Goal: Transaction & Acquisition: Purchase product/service

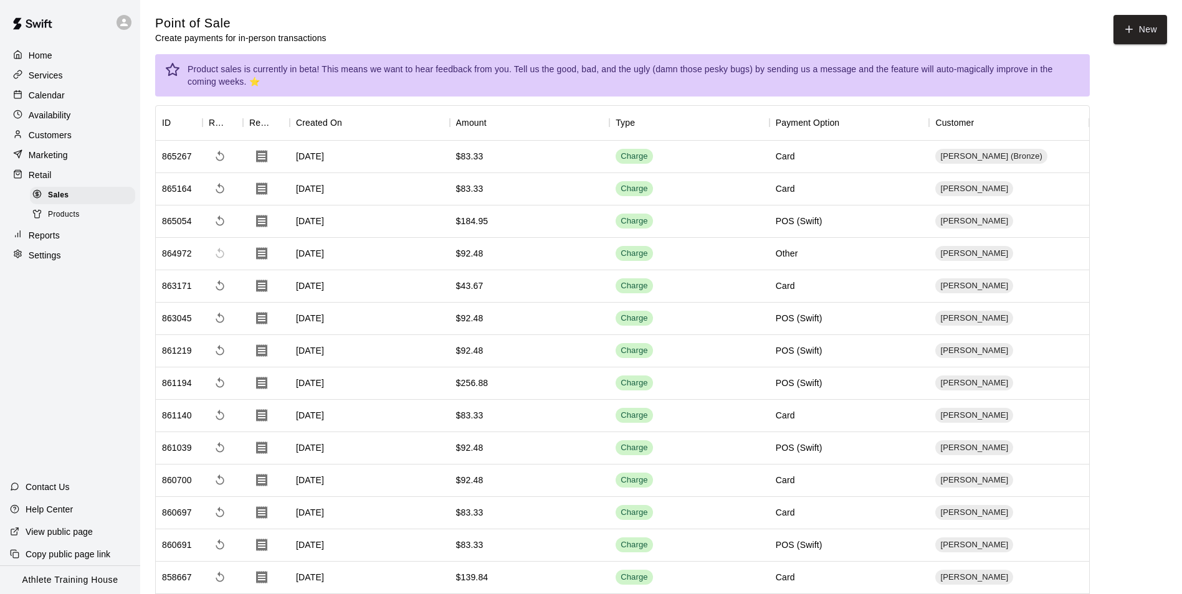
click at [55, 93] on p "Calendar" at bounding box center [47, 95] width 36 height 12
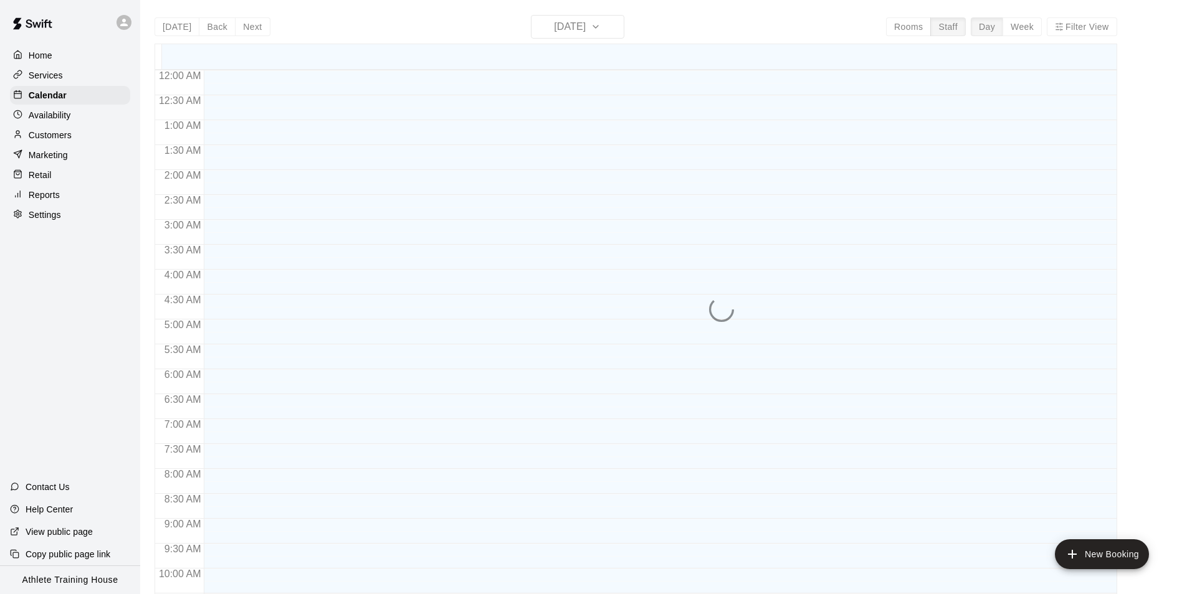
scroll to position [658, 0]
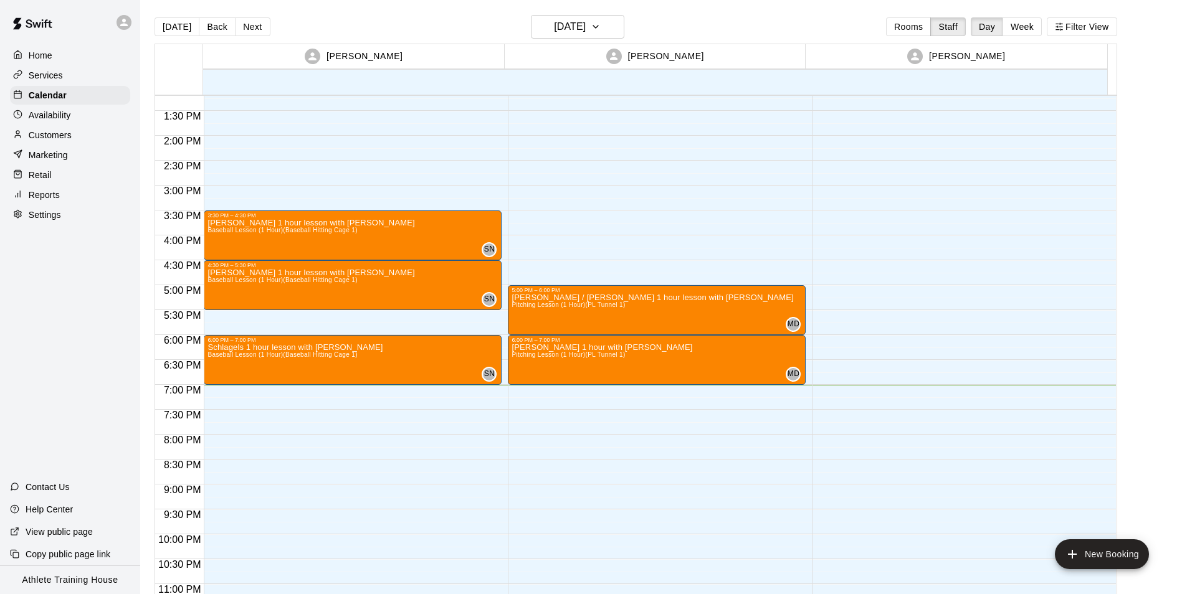
click at [47, 175] on p "Retail" at bounding box center [40, 175] width 23 height 12
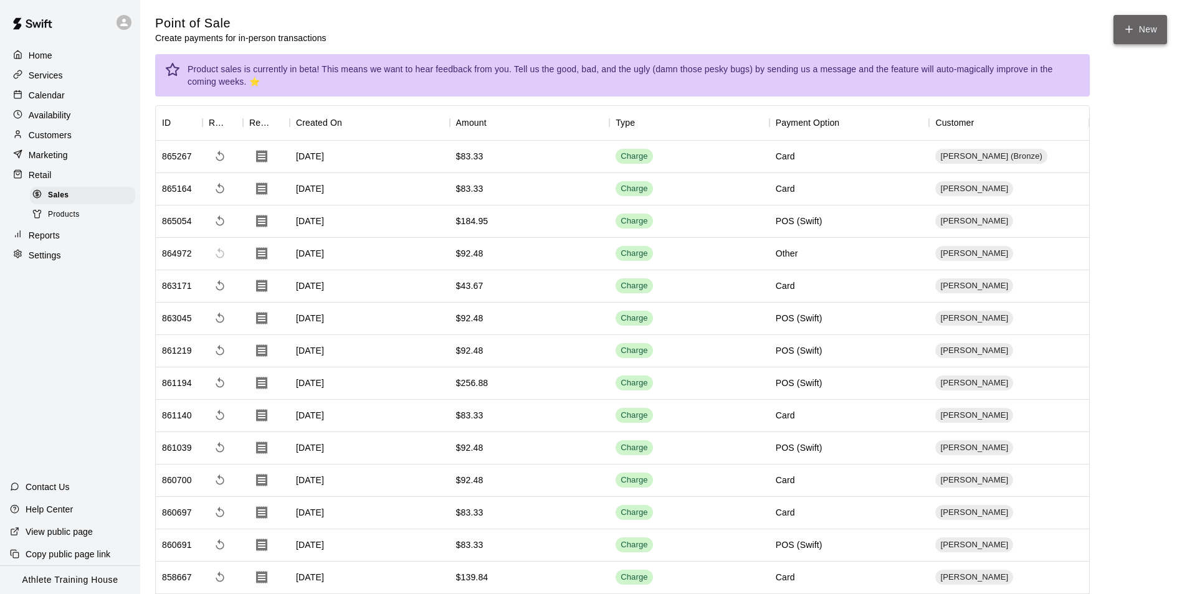
click at [1129, 32] on icon "button" at bounding box center [1128, 29] width 11 height 11
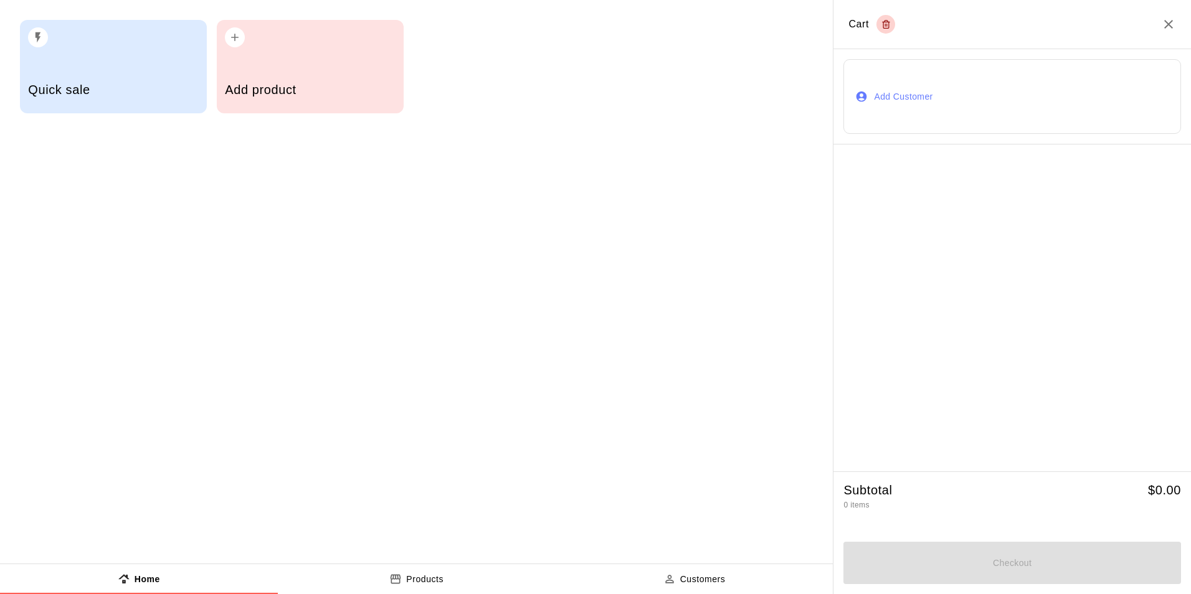
click at [894, 98] on button "Add Customer" at bounding box center [1012, 96] width 338 height 75
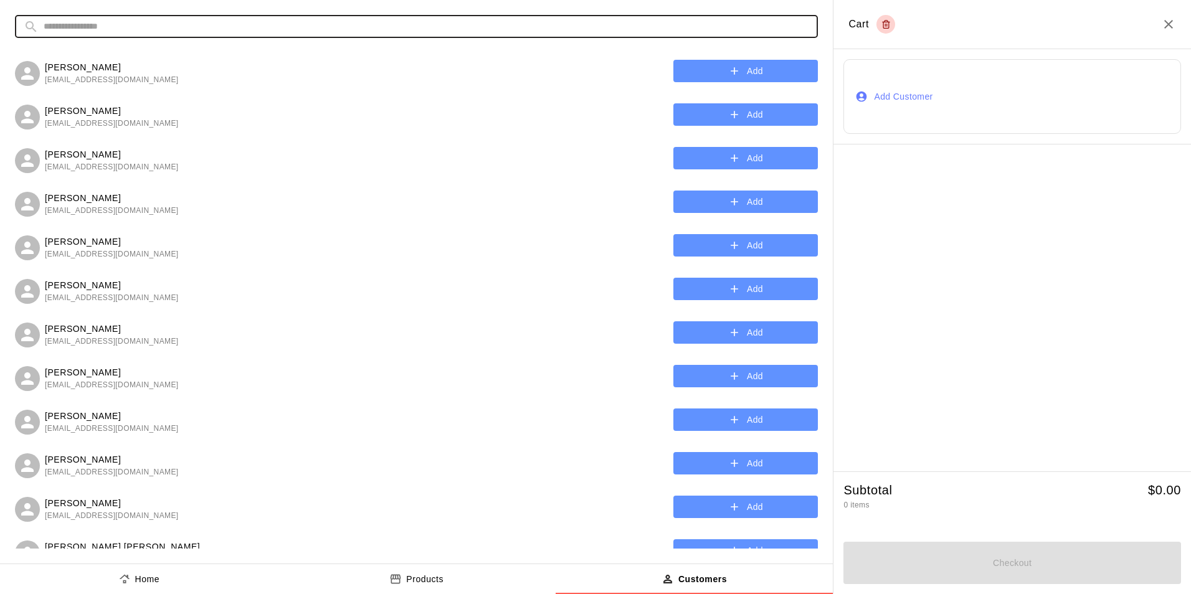
click at [217, 22] on input "text" at bounding box center [426, 26] width 765 height 23
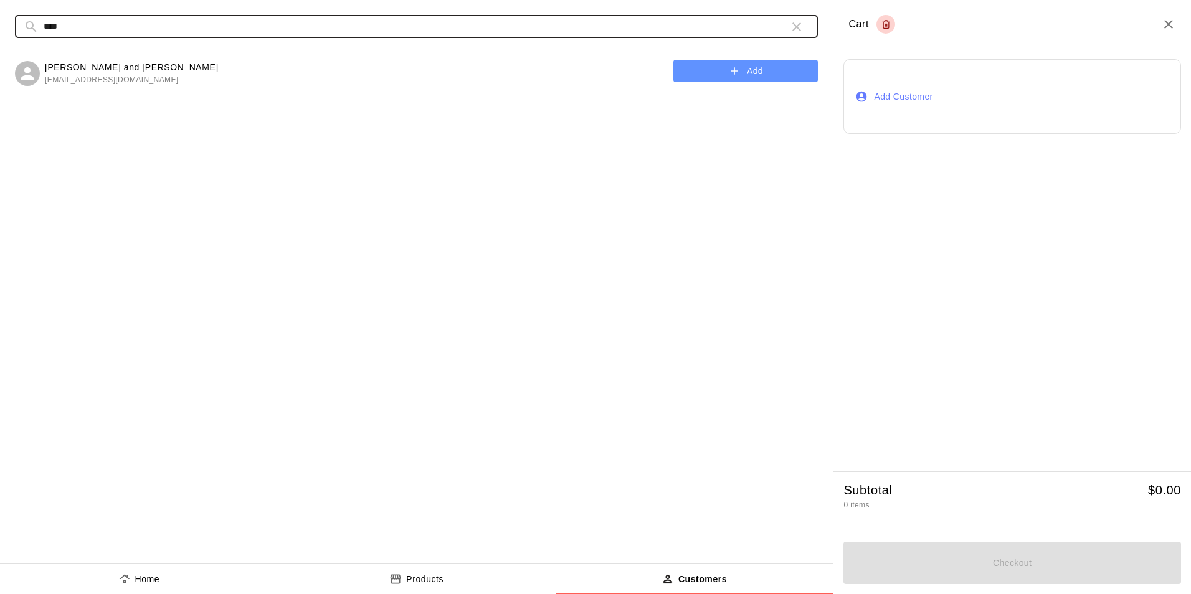
type input "****"
click at [741, 71] on button "Add" at bounding box center [745, 71] width 145 height 23
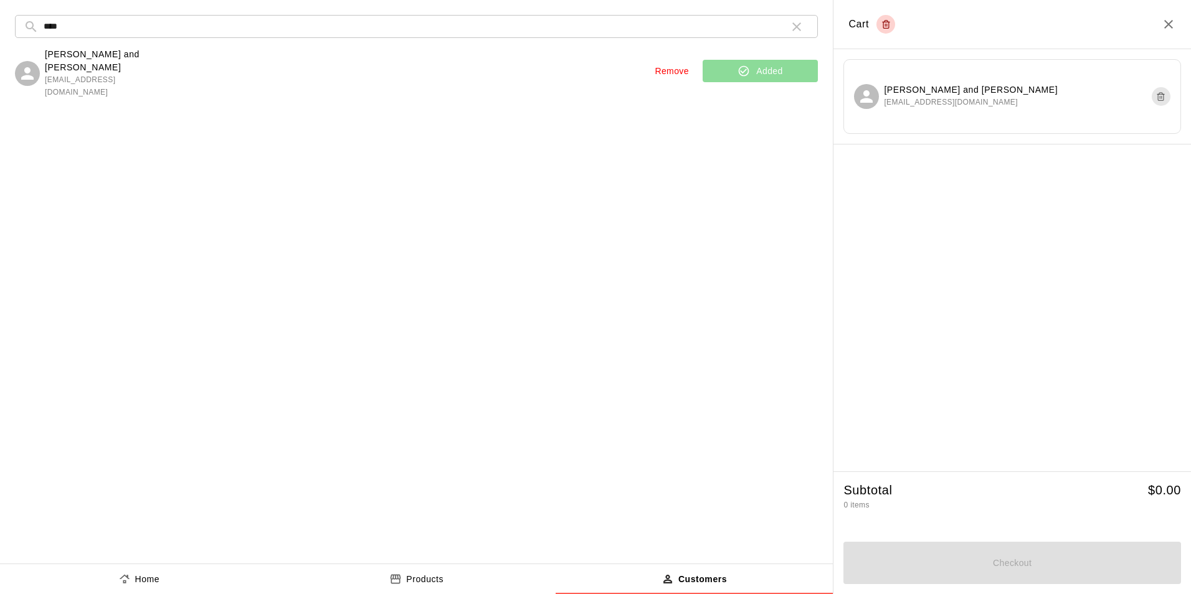
click at [140, 580] on p "Home" at bounding box center [147, 579] width 25 height 13
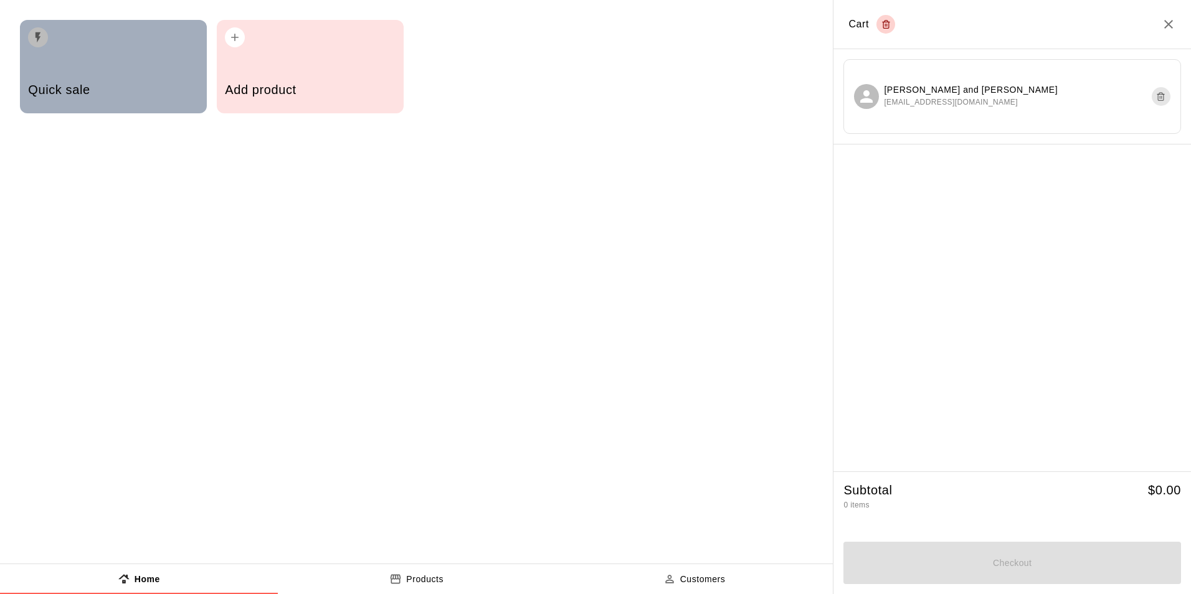
click at [129, 92] on h5 "Quick sale" at bounding box center [113, 90] width 170 height 17
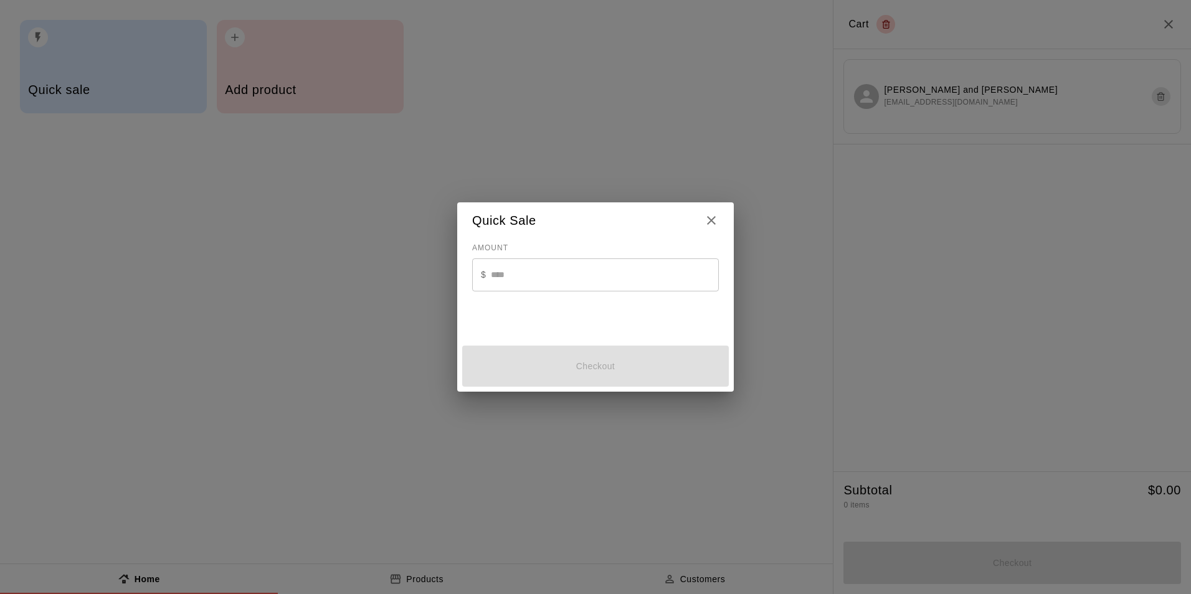
click at [564, 280] on input "text" at bounding box center [605, 274] width 228 height 33
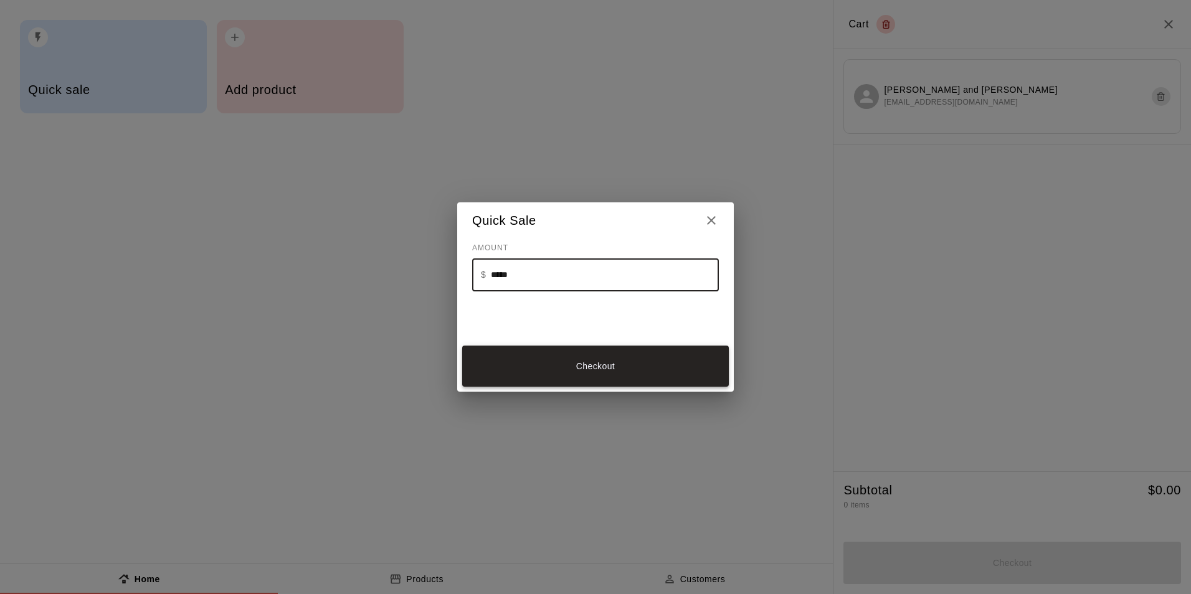
type input "*****"
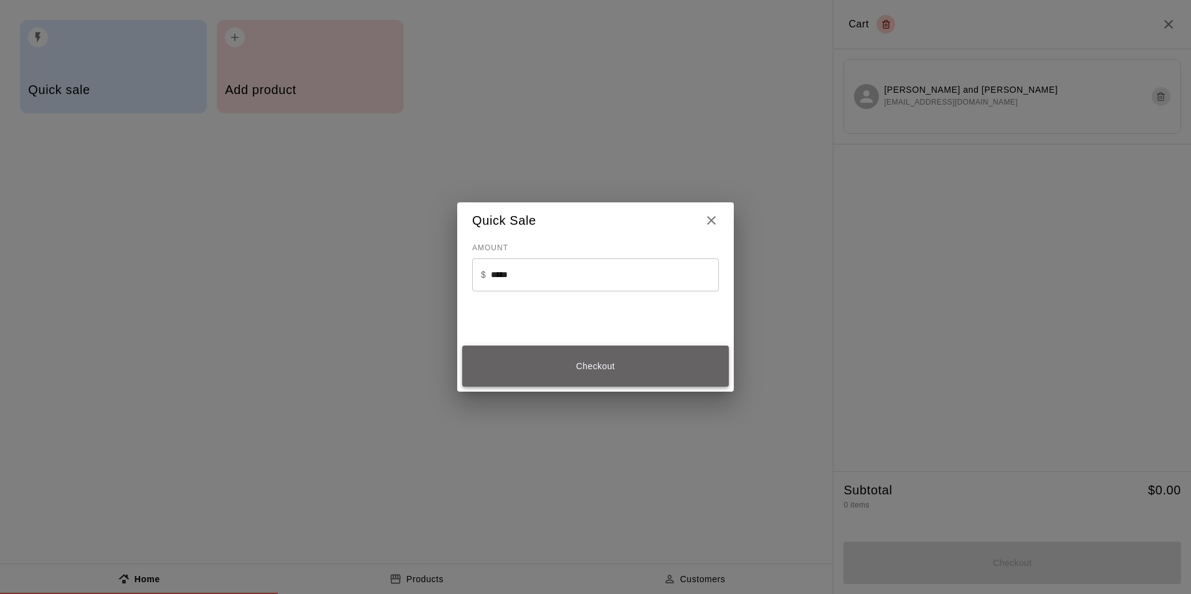
click at [561, 372] on button "Checkout" at bounding box center [595, 367] width 267 height 42
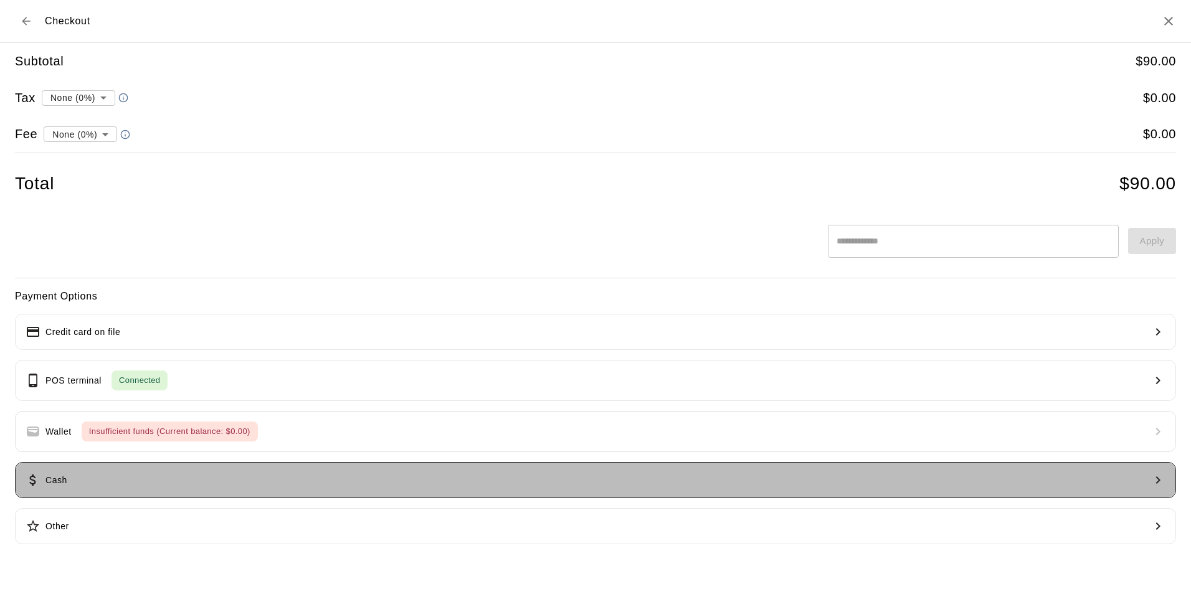
click at [237, 481] on button "Cash" at bounding box center [595, 480] width 1161 height 36
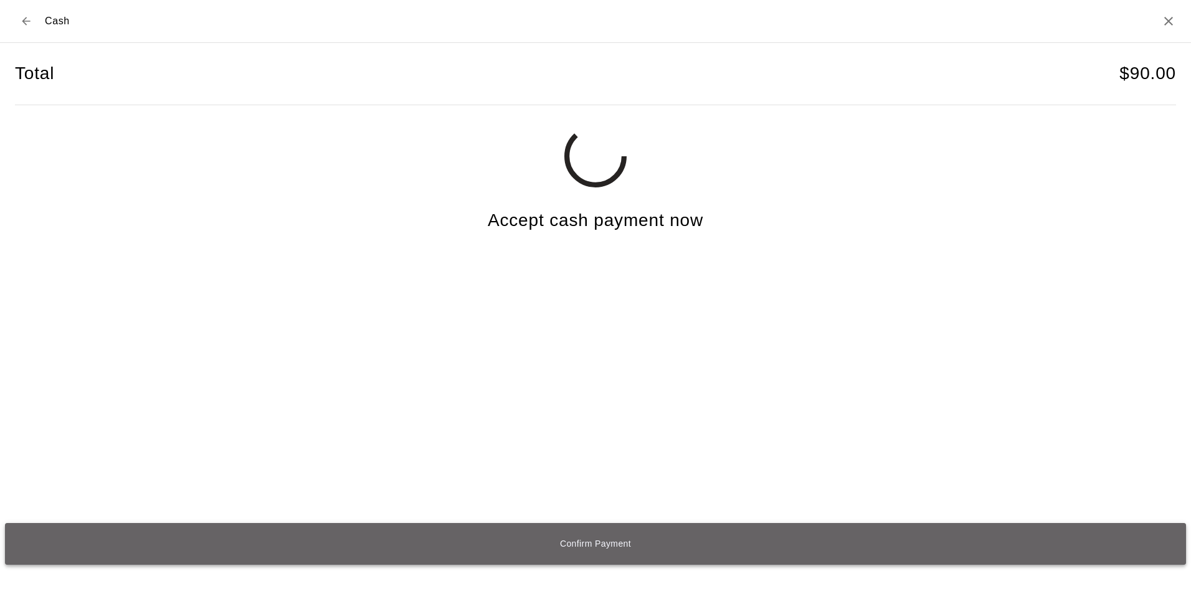
click at [594, 546] on button "Confirm Payment" at bounding box center [595, 544] width 1181 height 42
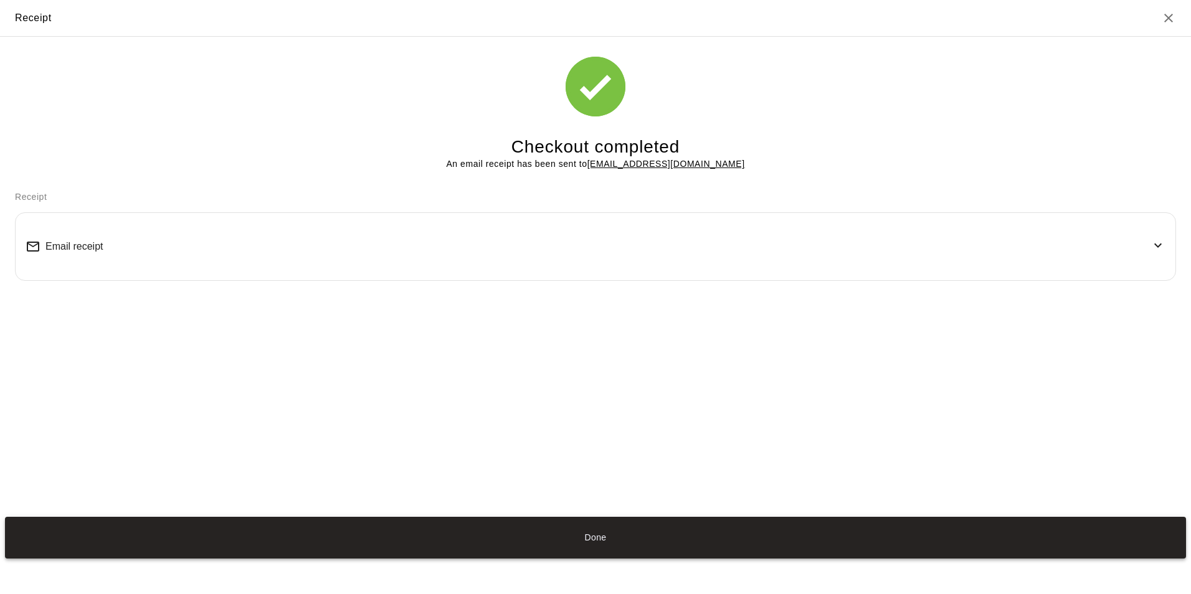
click at [603, 536] on button "Done" at bounding box center [595, 538] width 1181 height 42
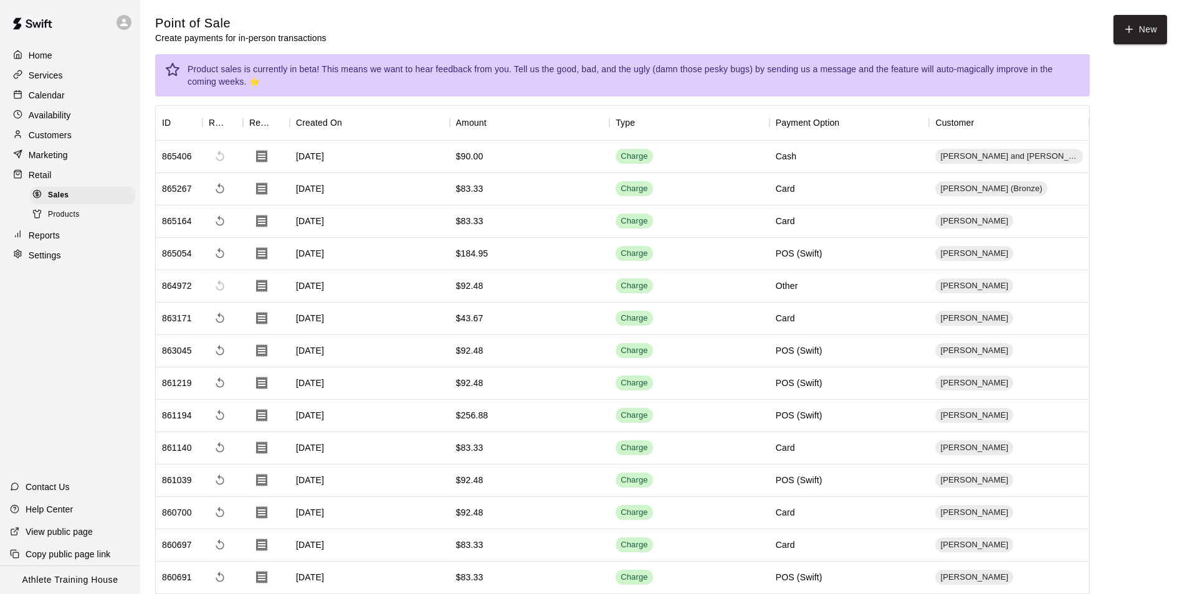
click at [72, 179] on div "Retail" at bounding box center [70, 175] width 120 height 19
click at [74, 131] on div "Customers" at bounding box center [70, 135] width 120 height 19
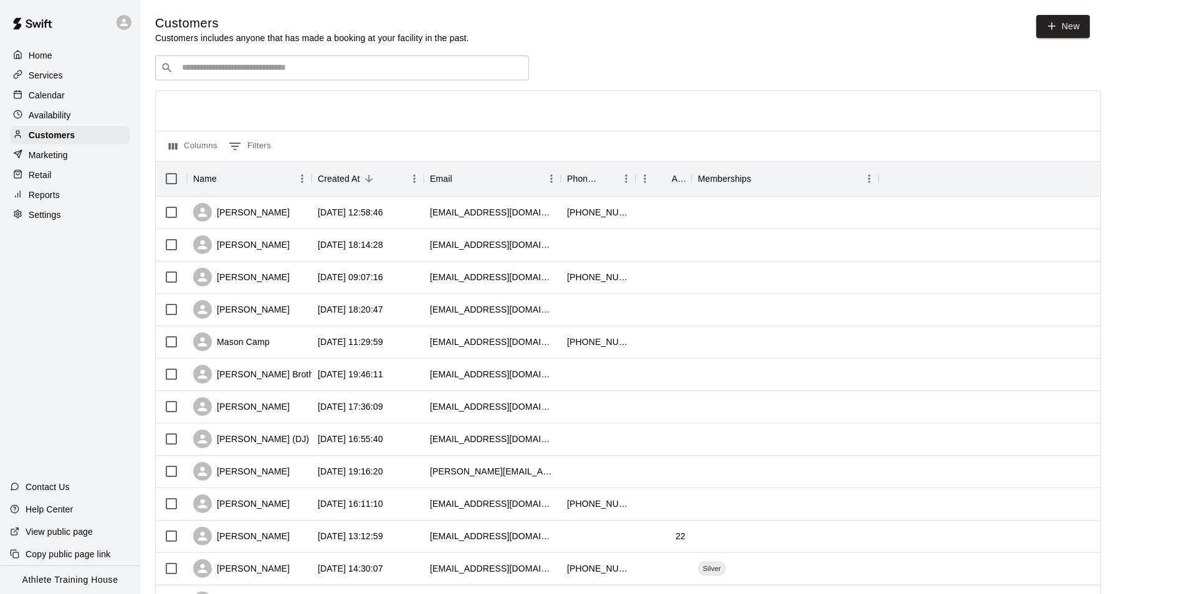
click at [68, 179] on div "Retail" at bounding box center [70, 175] width 120 height 19
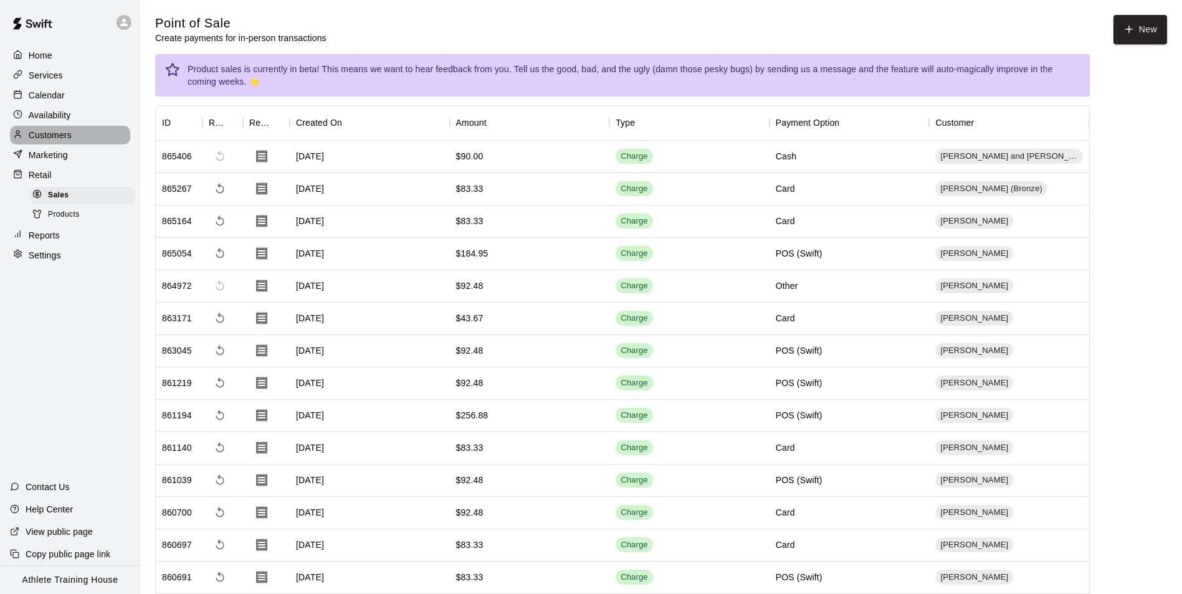
click at [94, 137] on div "Customers" at bounding box center [70, 135] width 120 height 19
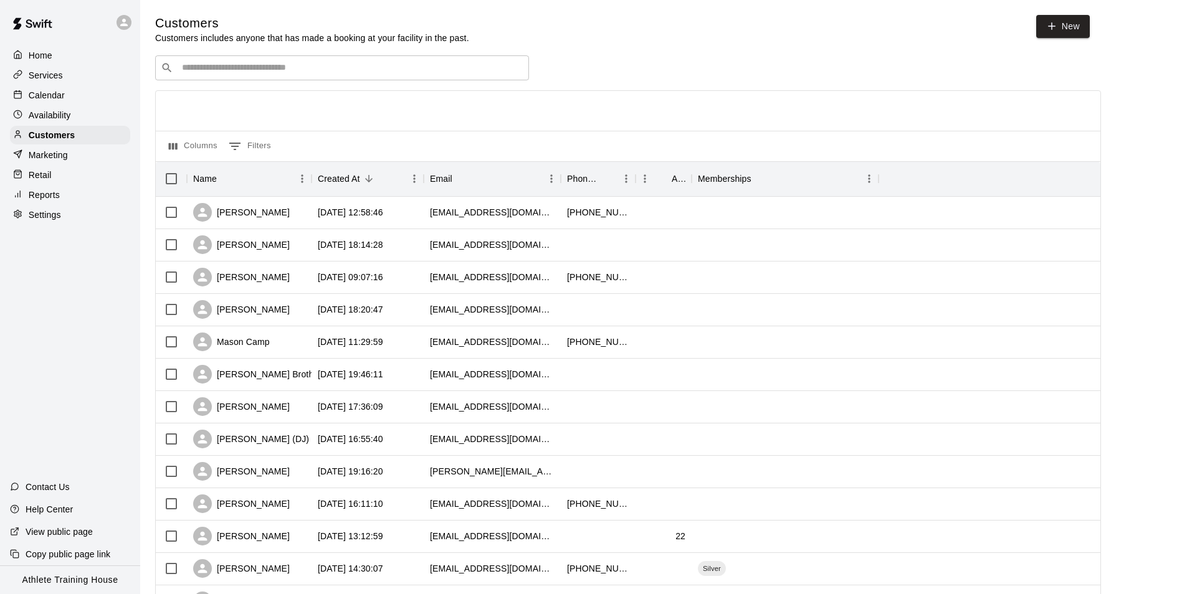
click at [81, 161] on div "Marketing" at bounding box center [70, 155] width 120 height 19
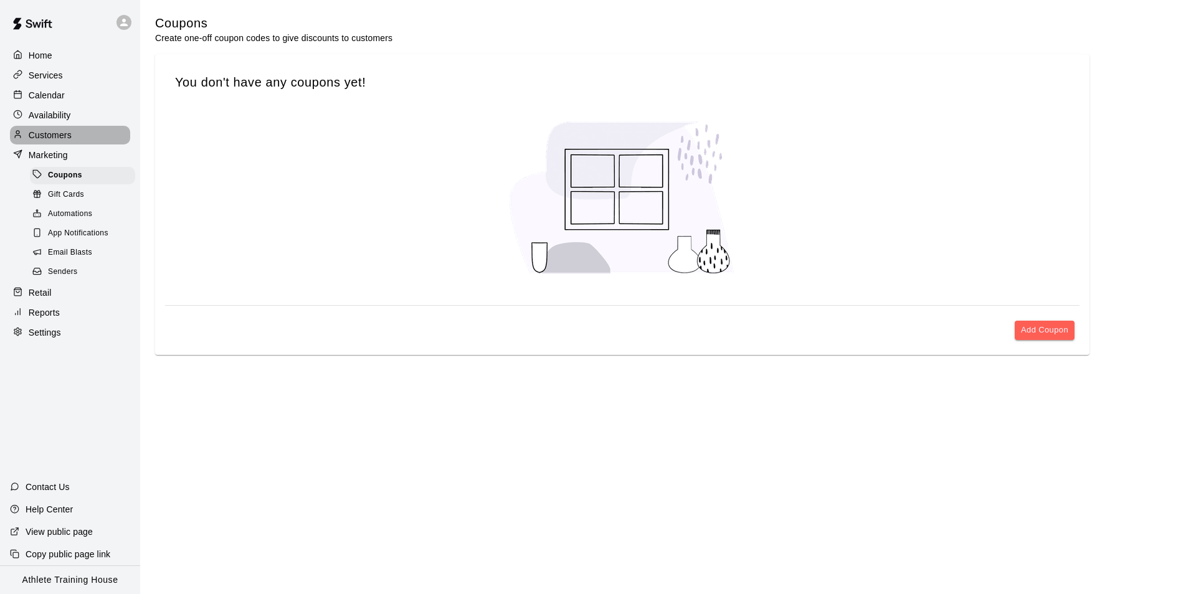
click at [84, 138] on div "Customers" at bounding box center [70, 135] width 120 height 19
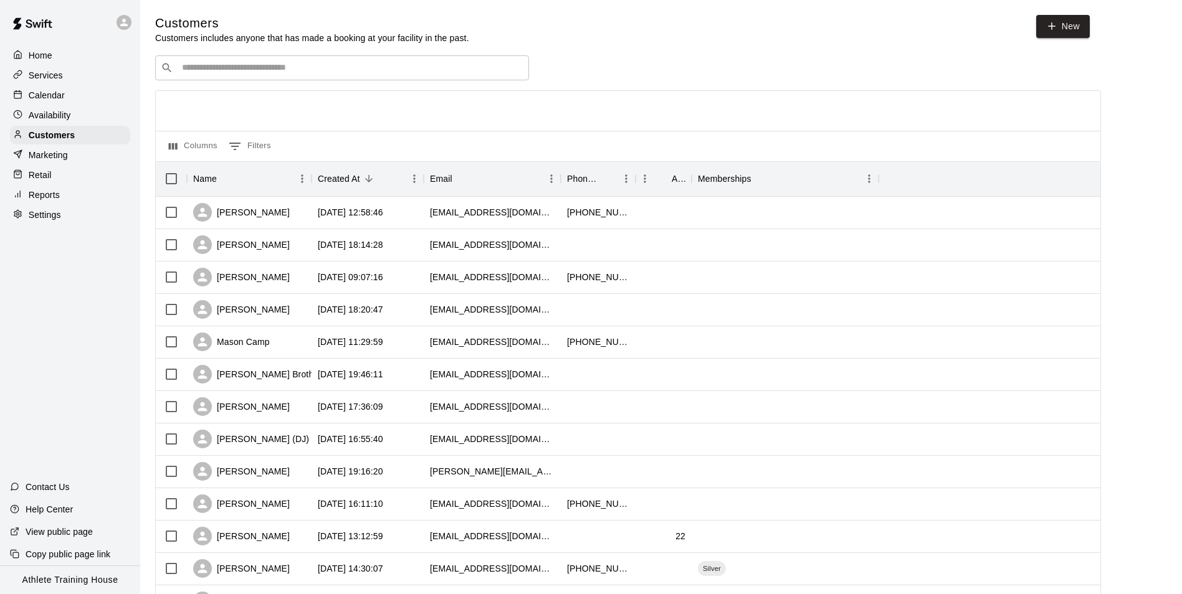
click at [80, 110] on div "Availability" at bounding box center [70, 115] width 120 height 19
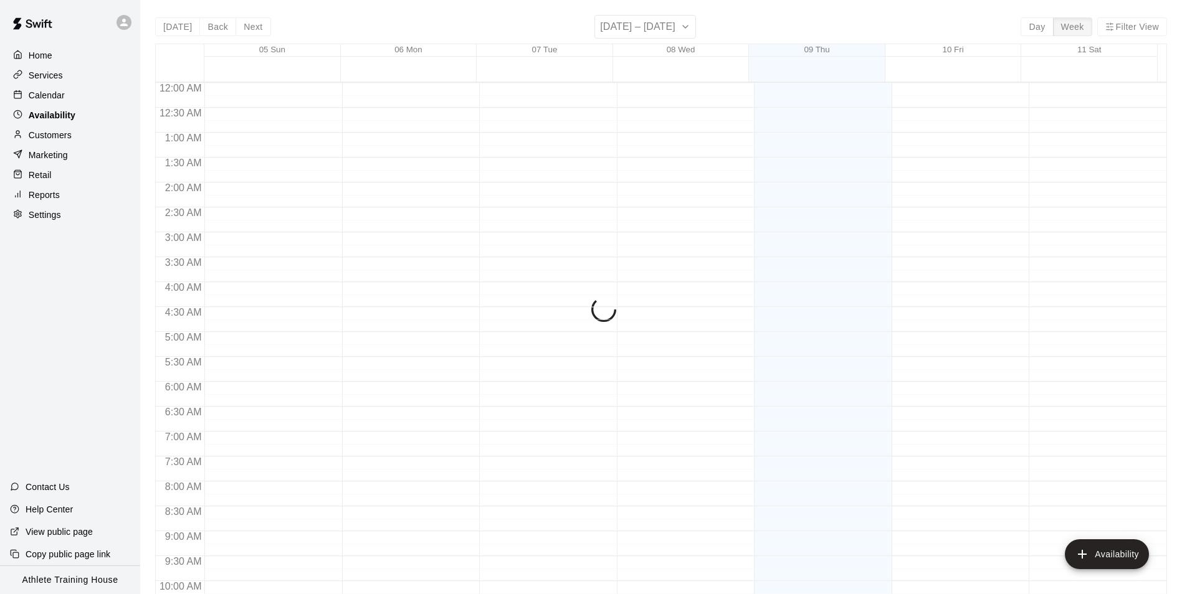
scroll to position [671, 0]
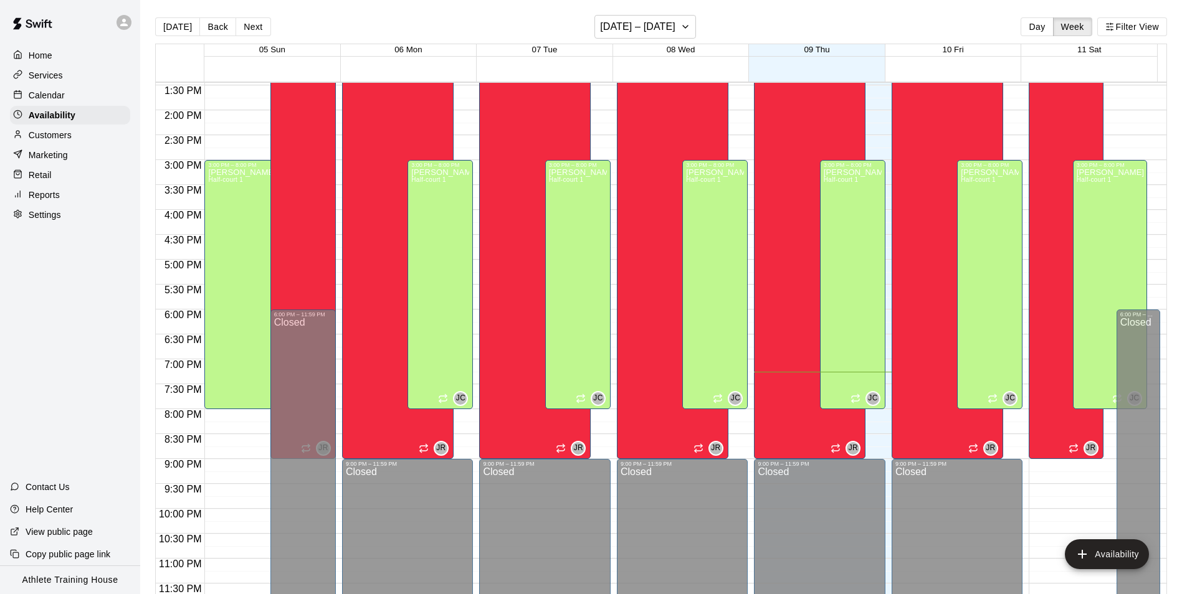
click at [85, 98] on div "Calendar" at bounding box center [70, 95] width 120 height 19
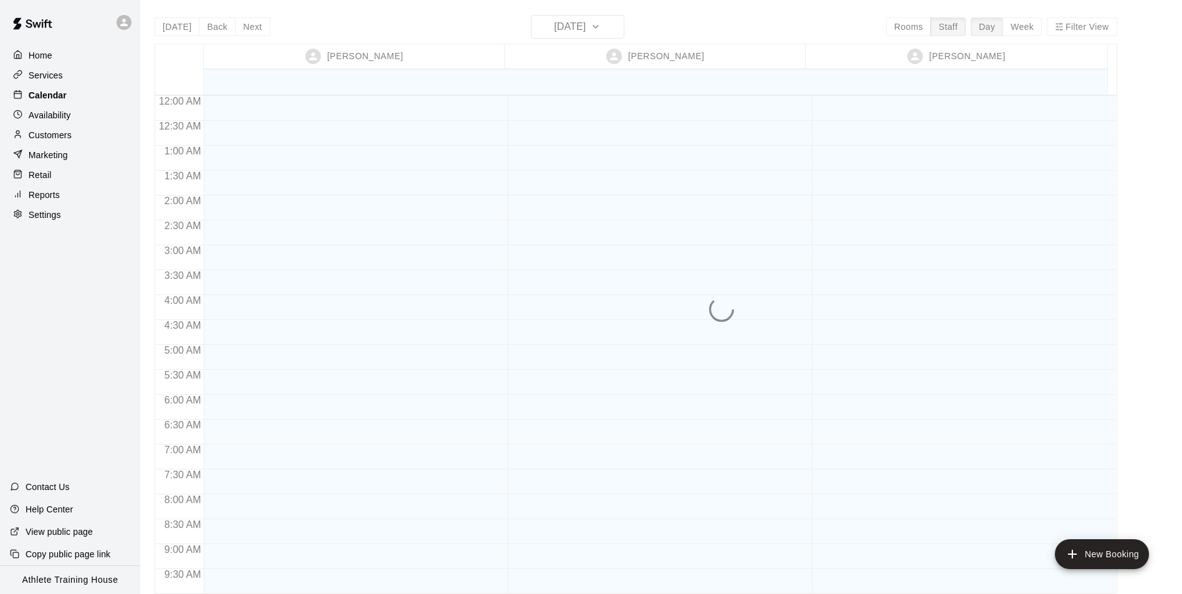
scroll to position [683, 0]
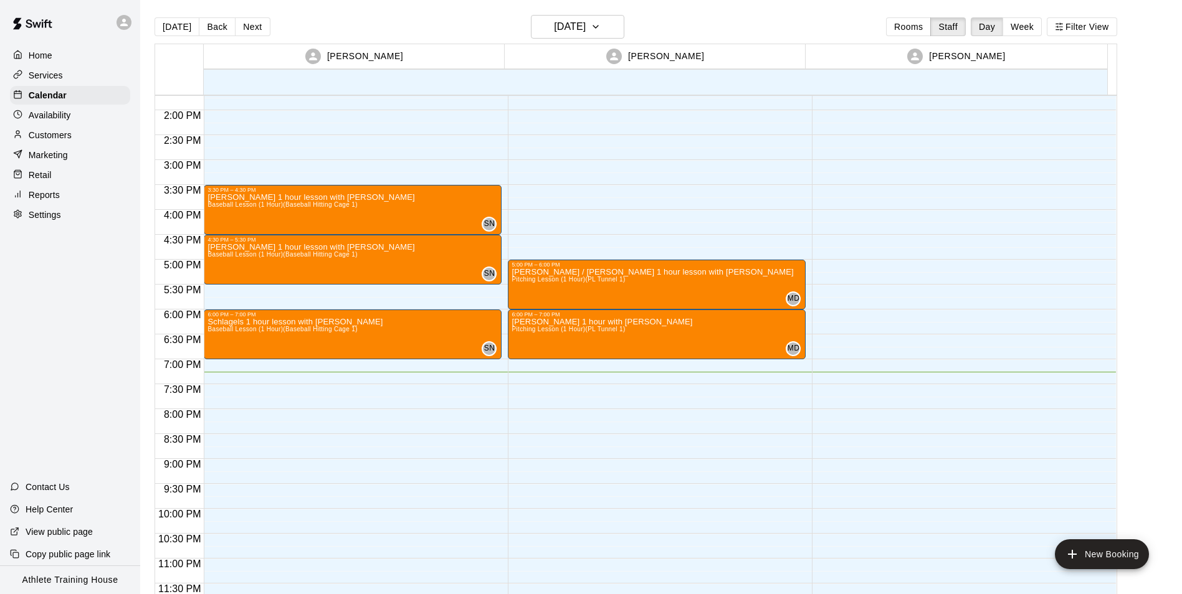
click at [62, 184] on div "Retail" at bounding box center [70, 175] width 120 height 19
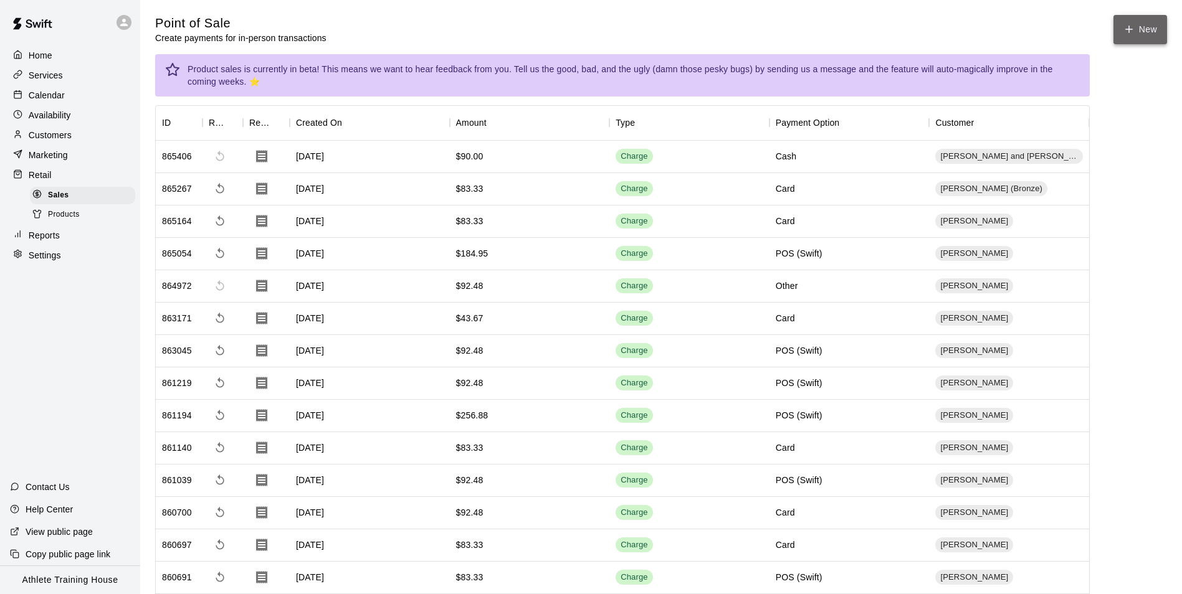
click at [1128, 24] on icon "button" at bounding box center [1128, 29] width 11 height 11
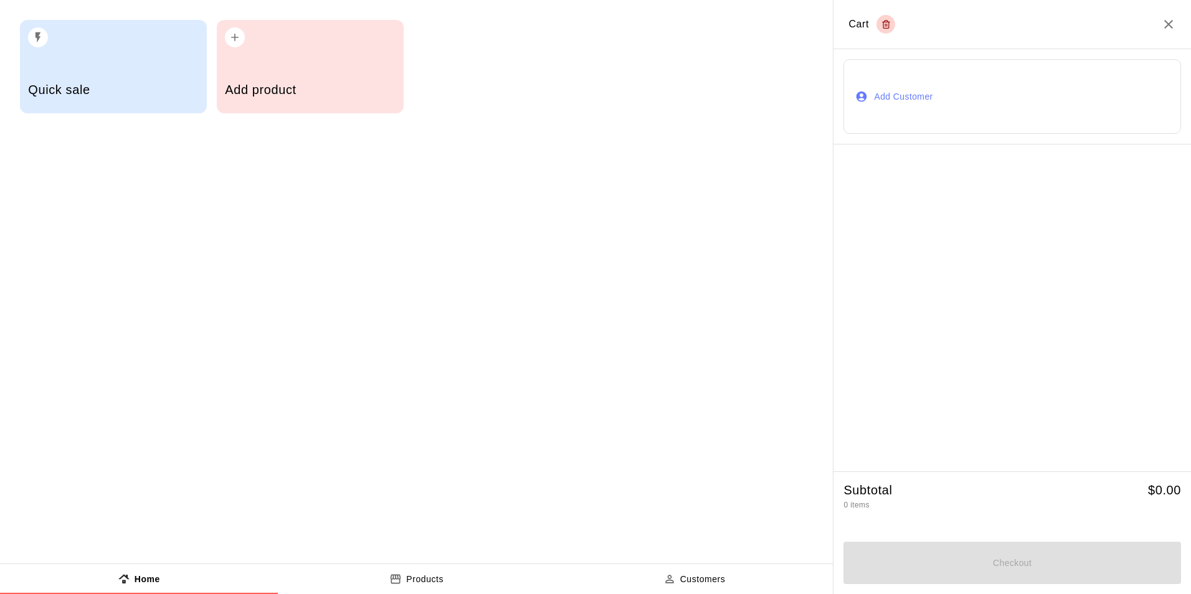
click at [864, 80] on button "Add Customer" at bounding box center [1012, 96] width 338 height 75
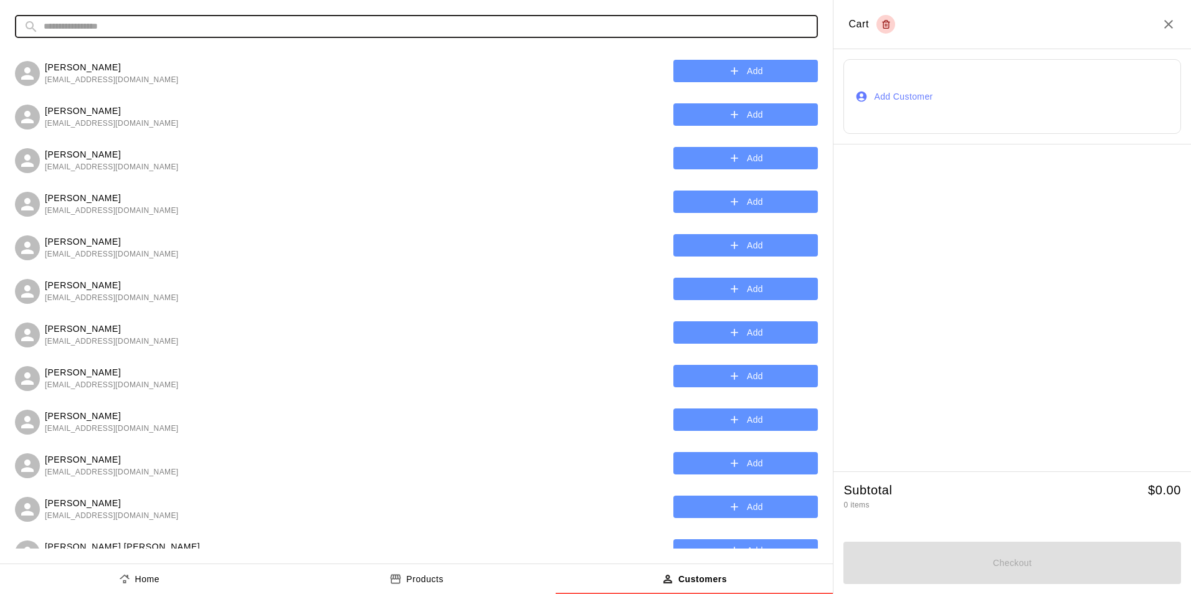
click at [459, 22] on input "text" at bounding box center [426, 26] width 765 height 23
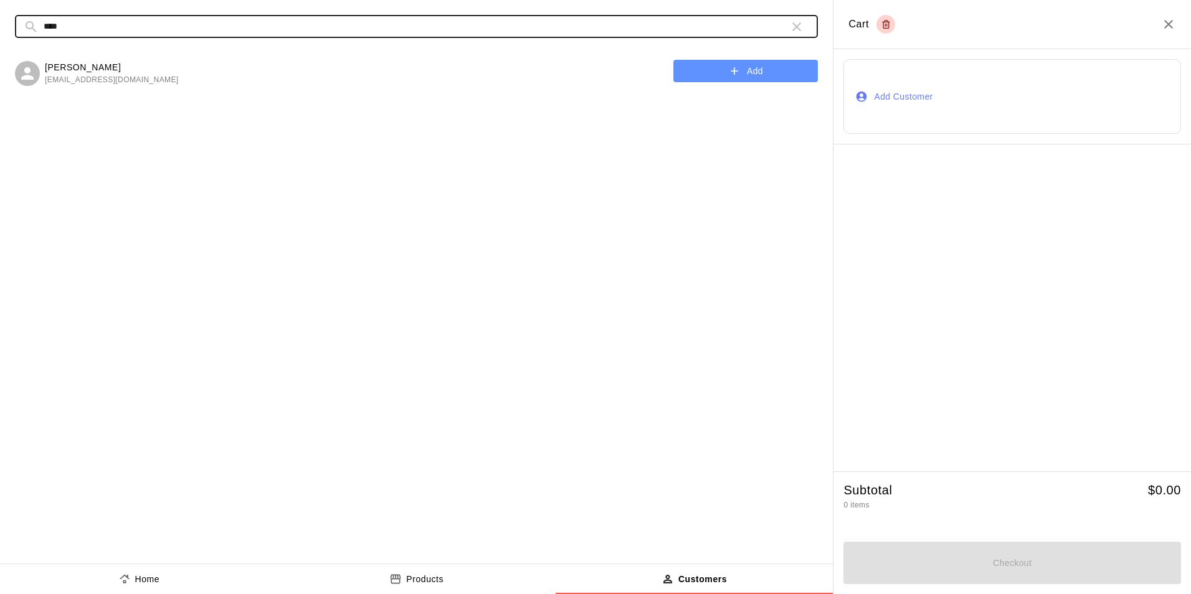
type input "****"
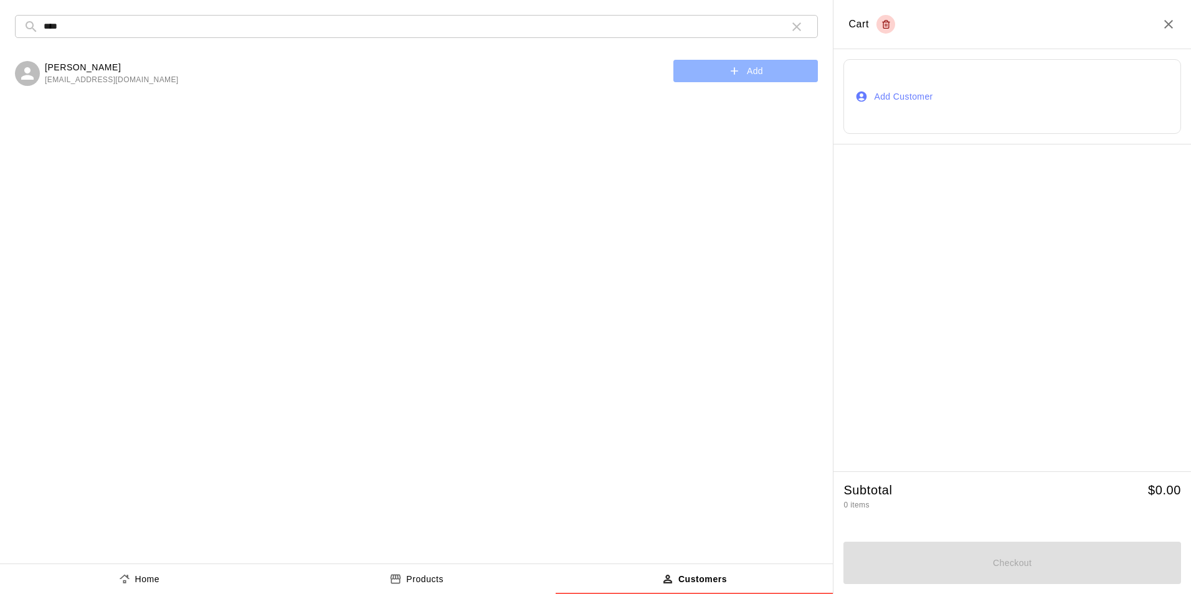
click at [693, 73] on button "Add" at bounding box center [745, 71] width 145 height 23
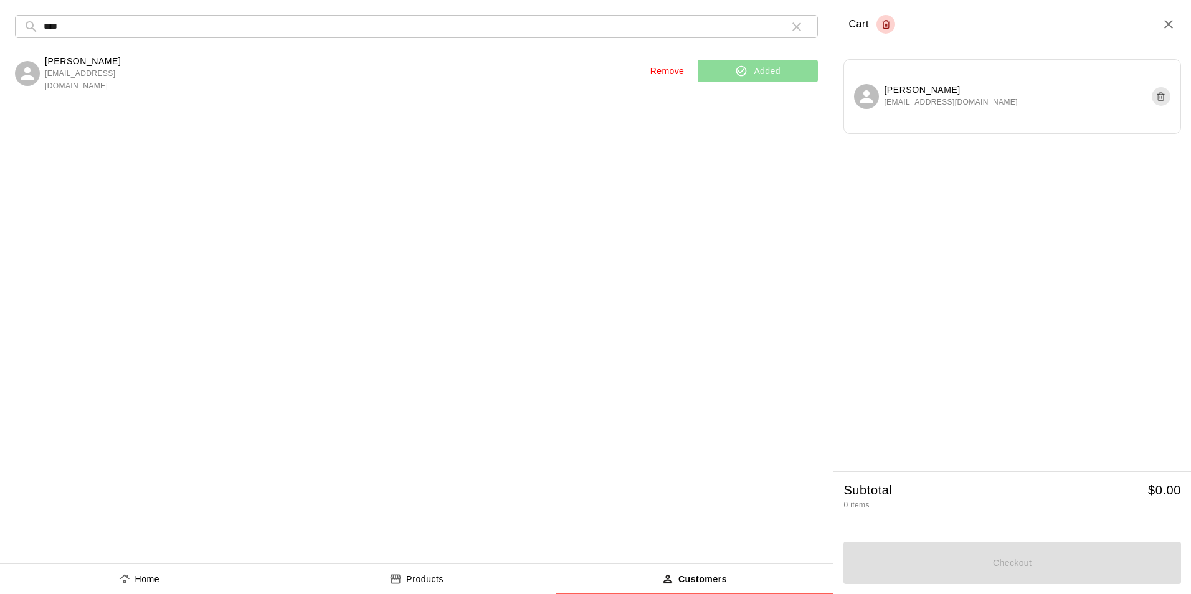
click at [1045, 120] on div "[PERSON_NAME] [EMAIL_ADDRESS][DOMAIN_NAME]" at bounding box center [1012, 96] width 338 height 75
click at [117, 585] on button "Home" at bounding box center [139, 579] width 278 height 30
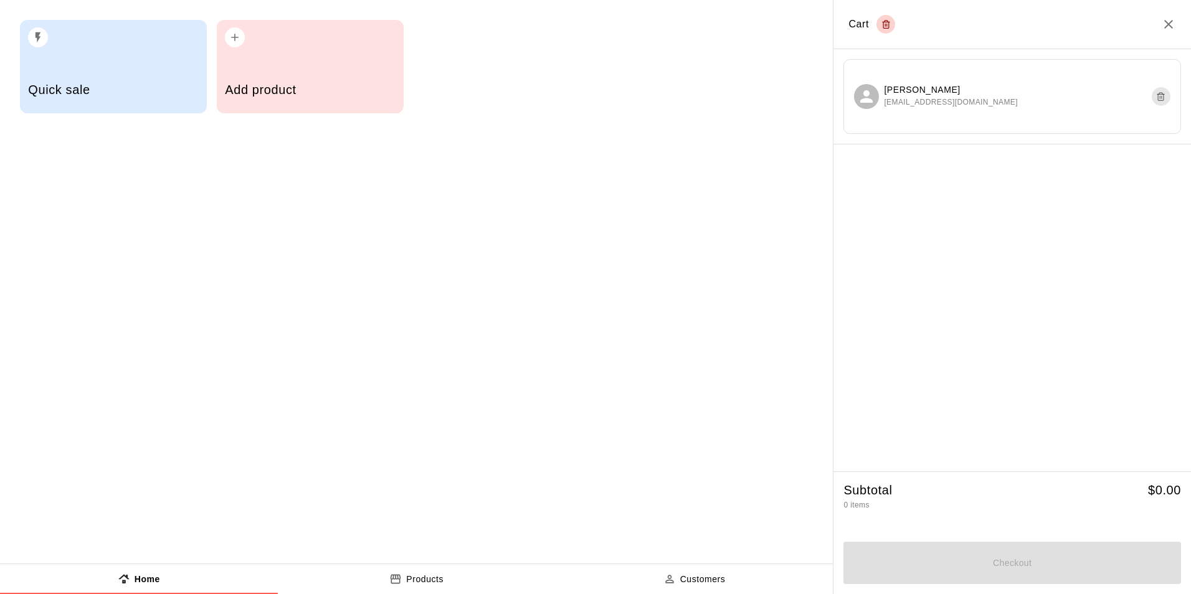
click at [167, 32] on div "button" at bounding box center [113, 33] width 170 height 27
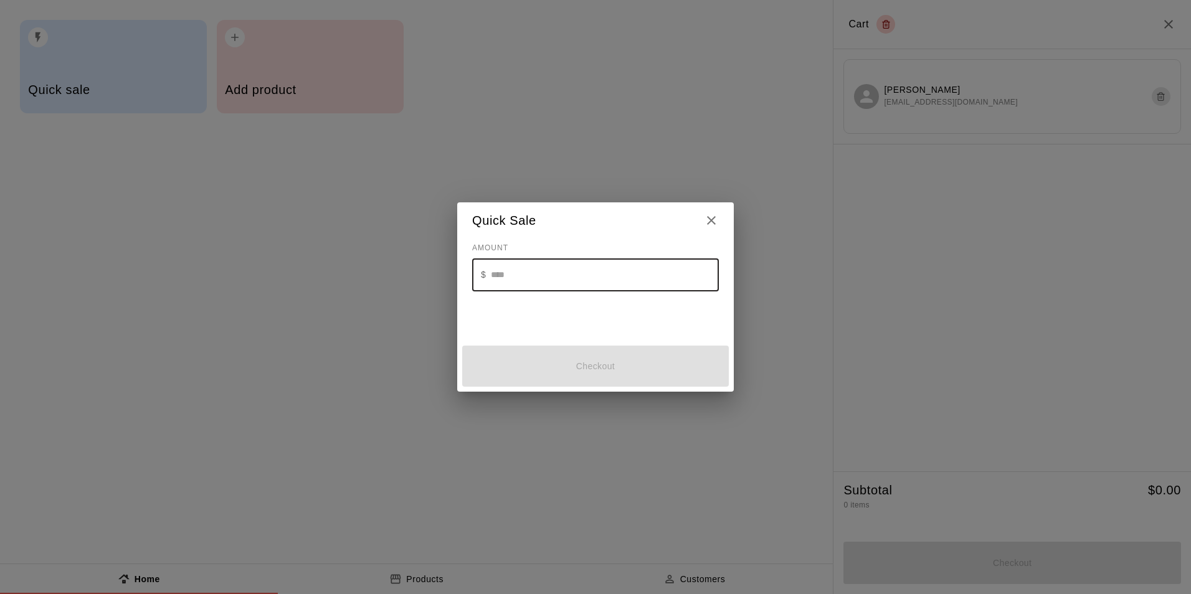
click at [657, 283] on input "text" at bounding box center [605, 274] width 228 height 33
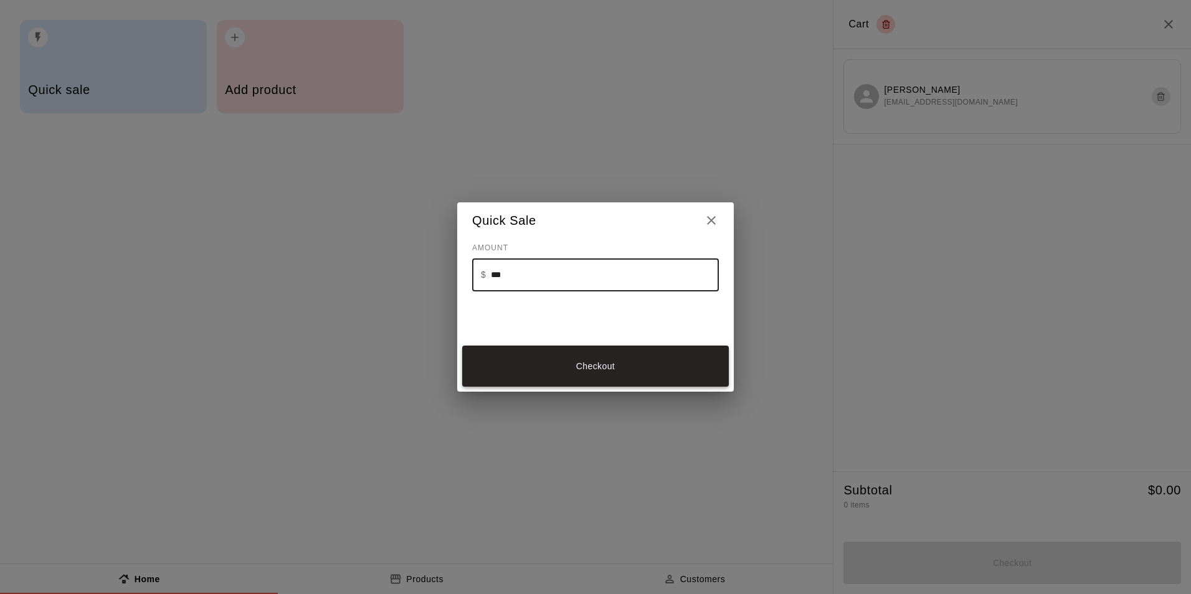
type input "***"
click at [661, 346] on button "Checkout" at bounding box center [595, 367] width 267 height 42
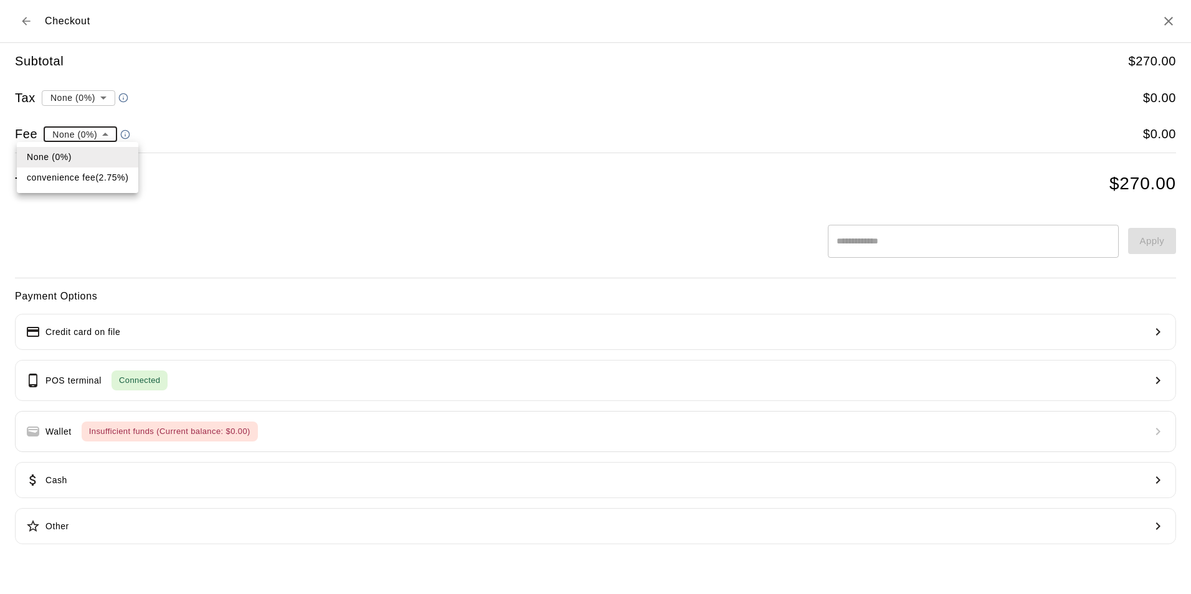
click at [113, 185] on li "convenience fee ( 2.75 % )" at bounding box center [77, 178] width 121 height 21
type input "**********"
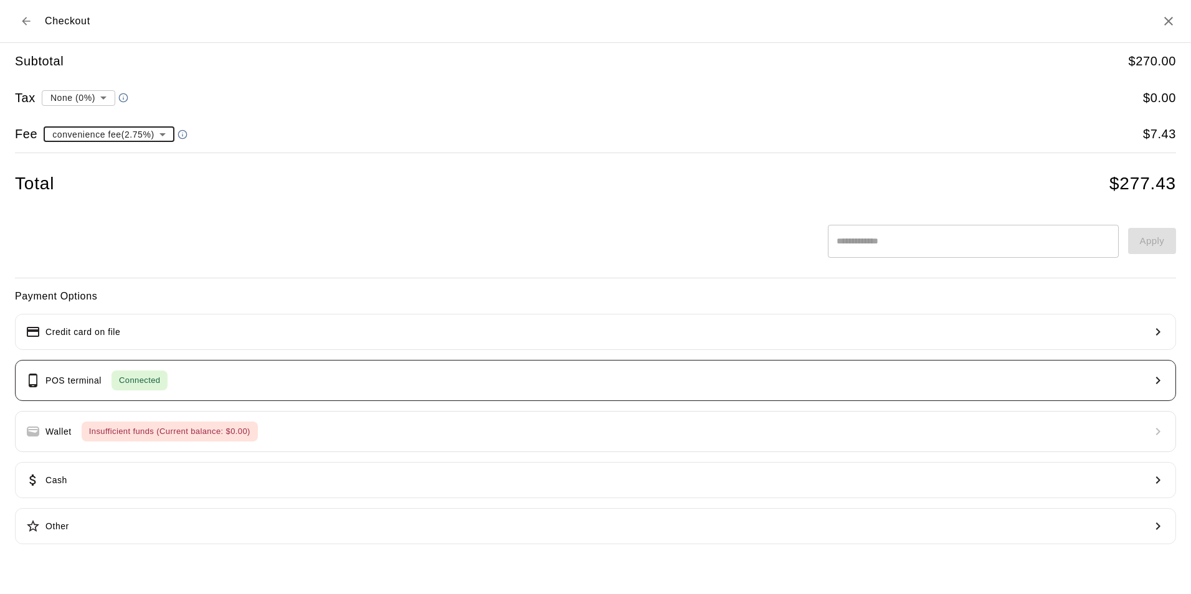
click at [157, 376] on span "Connected" at bounding box center [139, 381] width 56 height 14
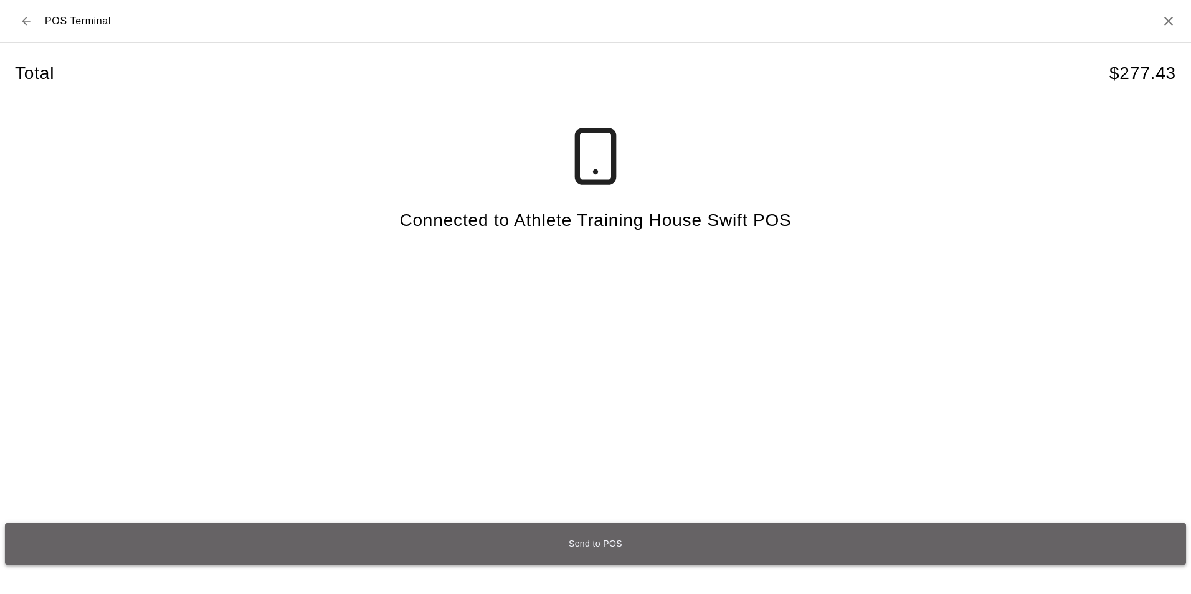
click at [699, 548] on button "Send to POS" at bounding box center [595, 544] width 1181 height 42
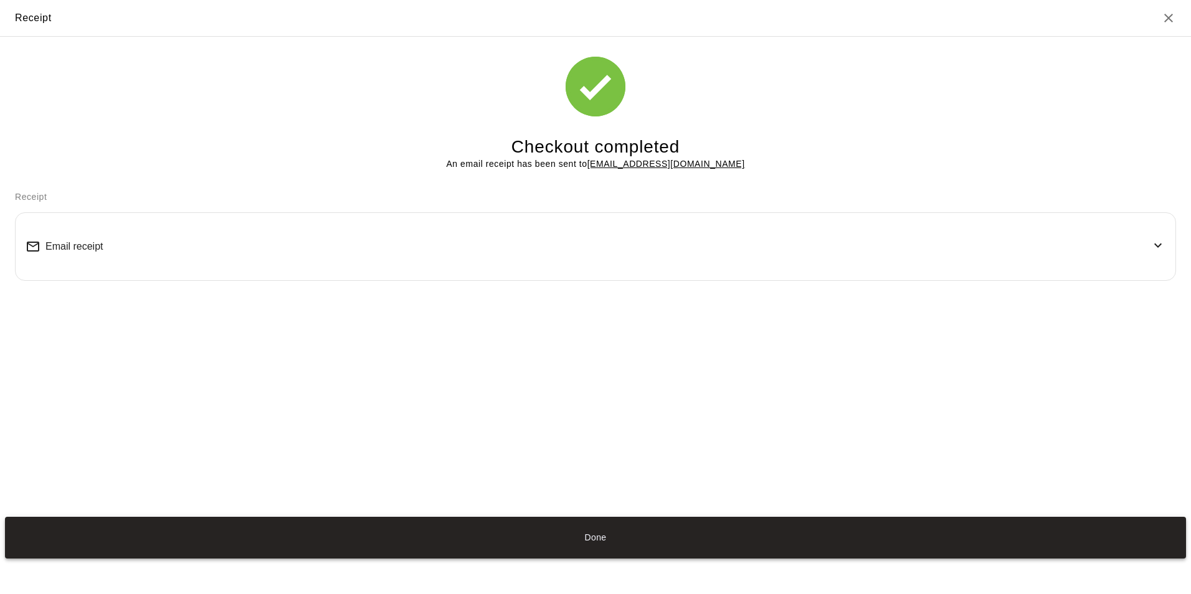
click at [790, 545] on button "Done" at bounding box center [595, 538] width 1181 height 42
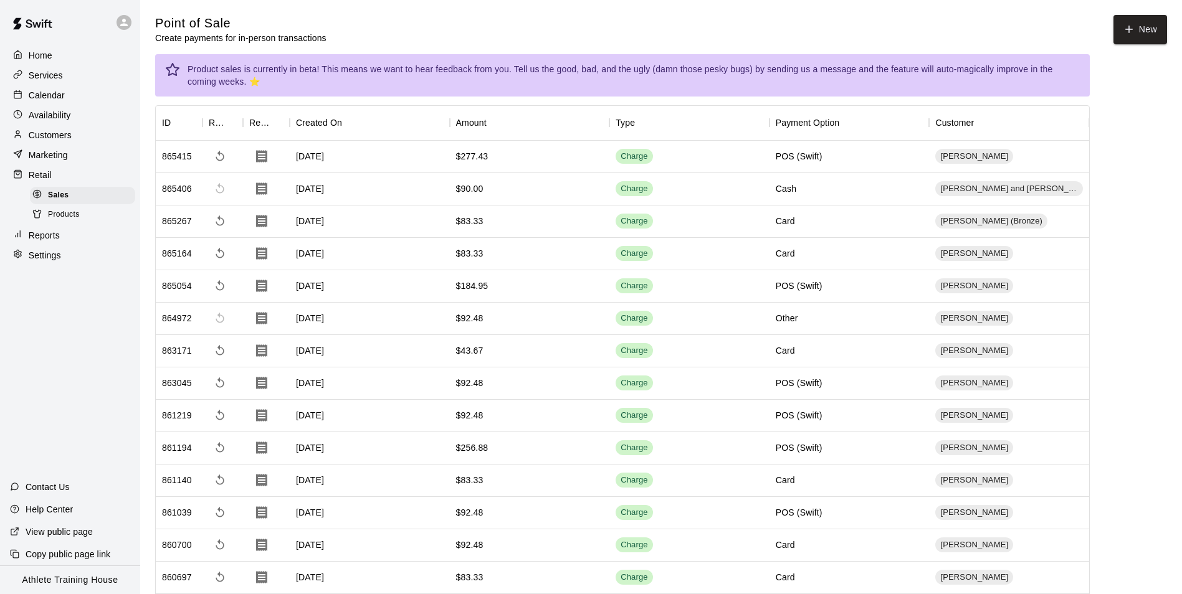
click at [90, 98] on div "Calendar" at bounding box center [70, 95] width 120 height 19
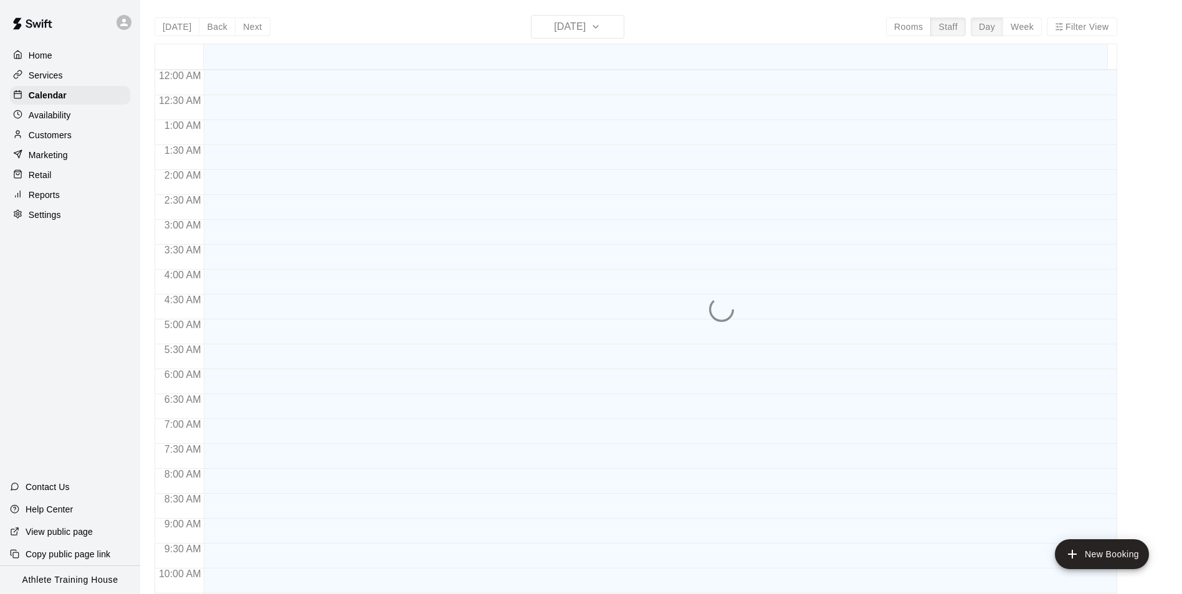
scroll to position [658, 0]
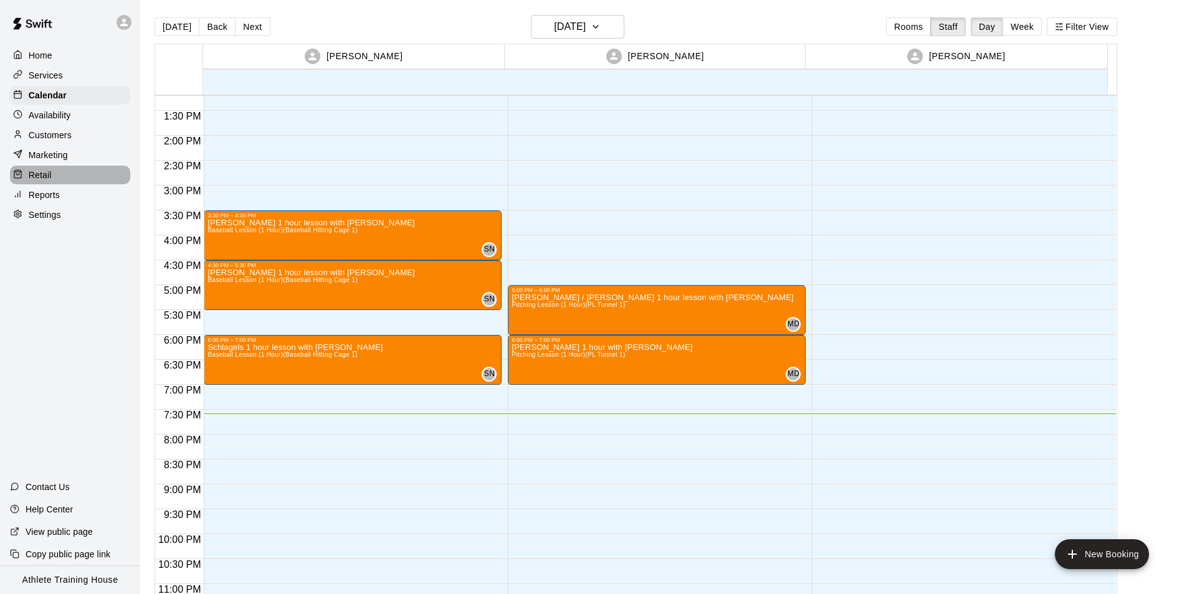
click at [50, 184] on div "Retail" at bounding box center [70, 175] width 120 height 19
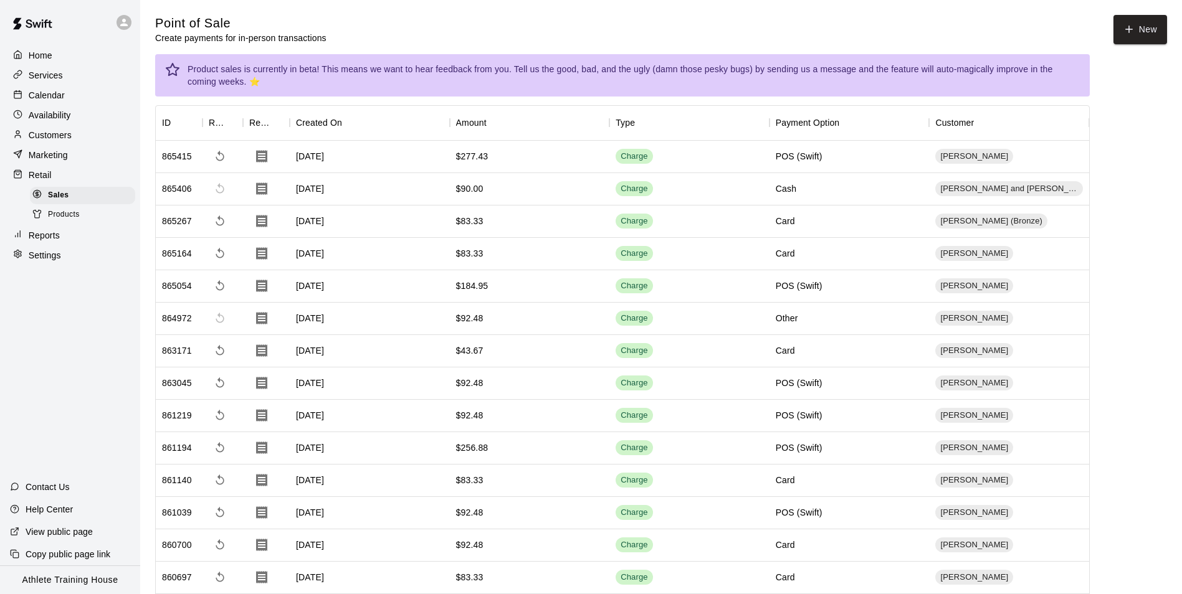
click at [39, 93] on p "Calendar" at bounding box center [47, 95] width 36 height 12
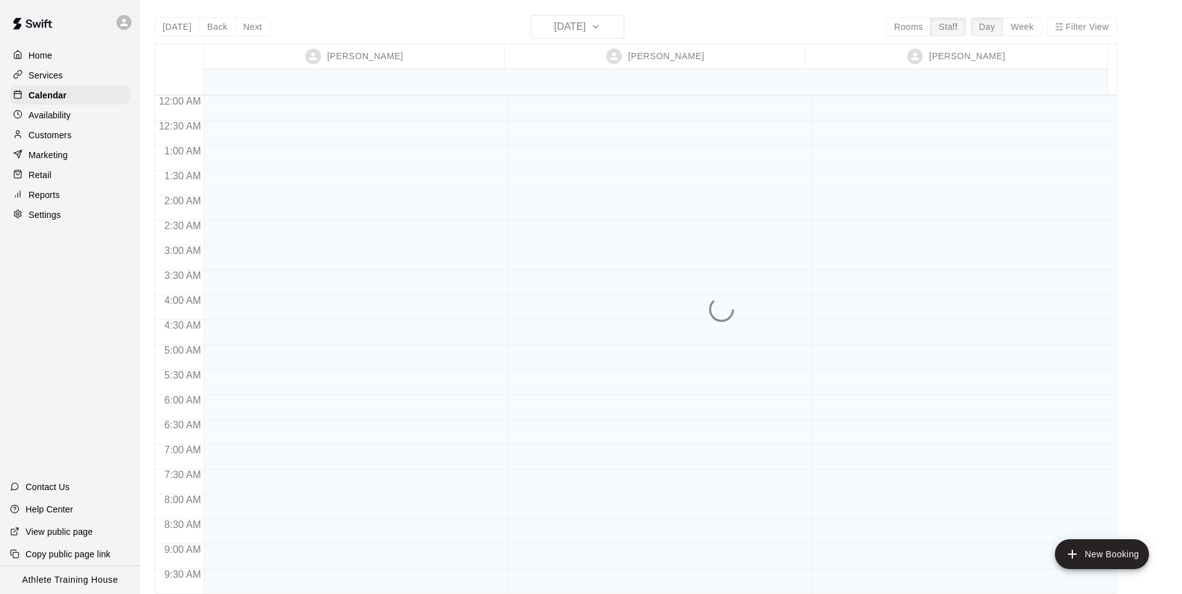
scroll to position [683, 0]
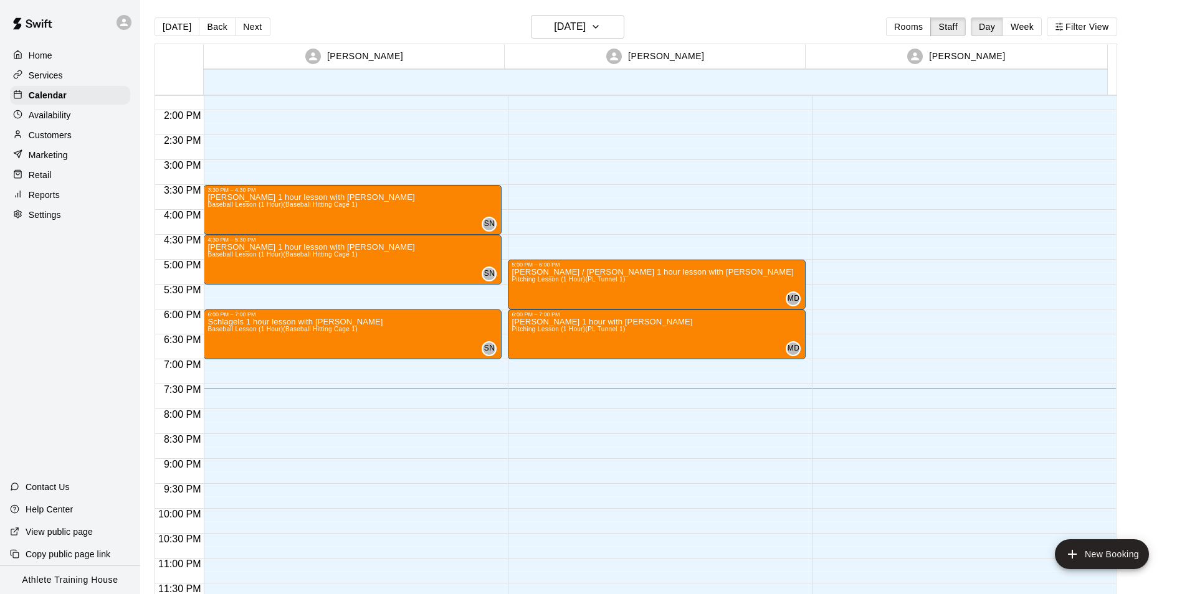
click at [70, 184] on div "Retail" at bounding box center [70, 175] width 120 height 19
